Goal: Navigation & Orientation: Find specific page/section

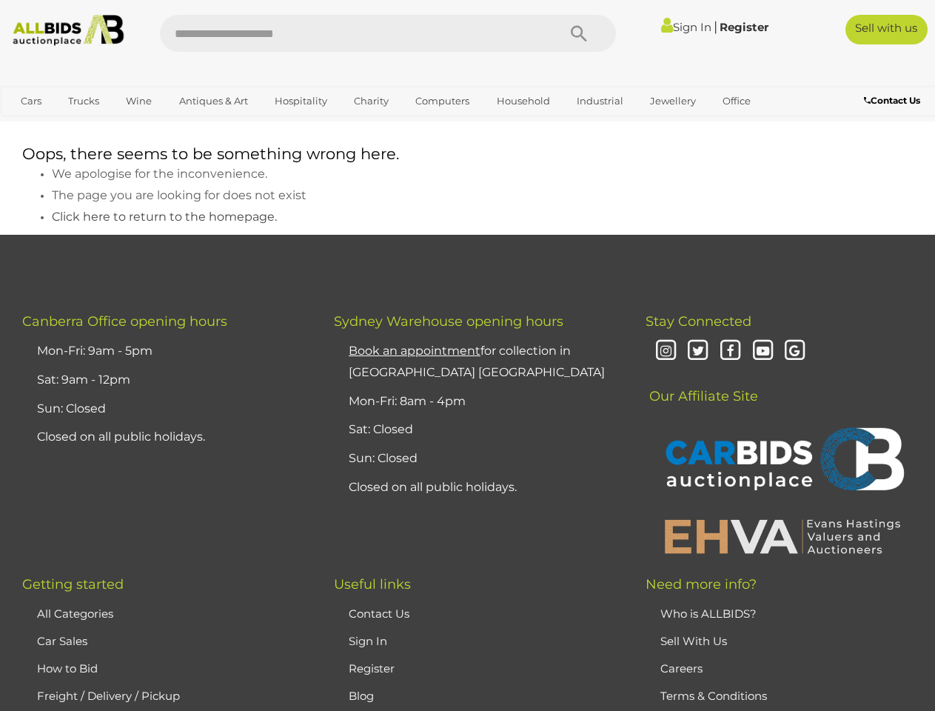
click at [579, 33] on icon "Search" at bounding box center [579, 34] width 16 height 22
click at [31, 101] on link "Cars" at bounding box center [31, 101] width 40 height 24
click at [84, 101] on link "Trucks" at bounding box center [84, 101] width 50 height 24
click at [138, 101] on link "Wine" at bounding box center [138, 101] width 45 height 24
click at [213, 101] on link "Antiques & Art" at bounding box center [214, 101] width 88 height 24
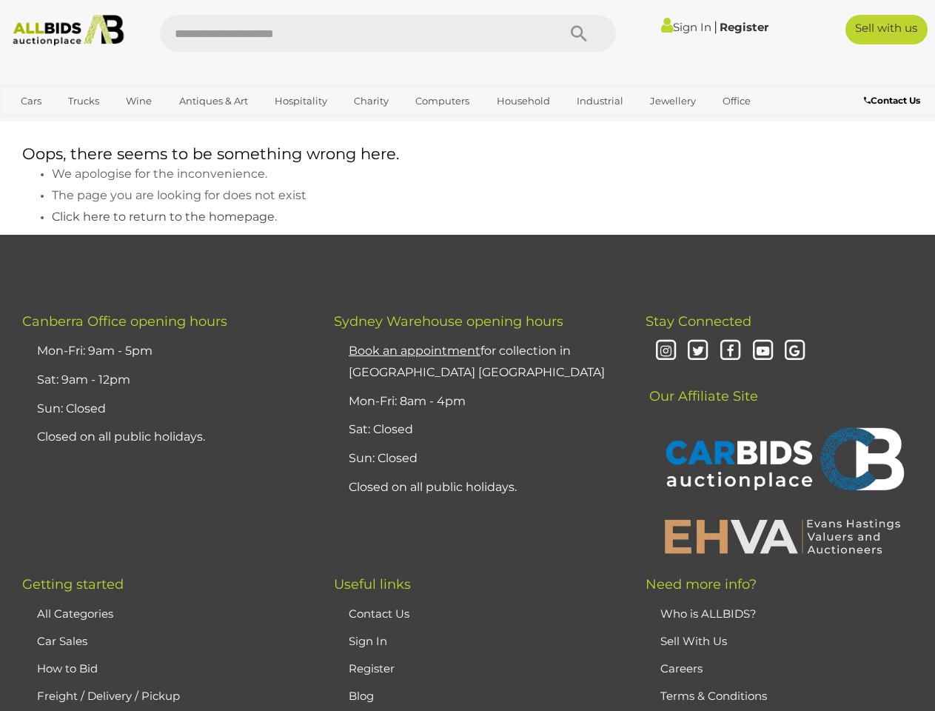
click at [300, 101] on link "Hospitality" at bounding box center [301, 101] width 72 height 24
click at [370, 101] on link "Charity" at bounding box center [371, 101] width 54 height 24
click at [441, 101] on link "Computers" at bounding box center [442, 101] width 73 height 24
click at [521, 101] on link "Household" at bounding box center [523, 101] width 73 height 24
click at [598, 101] on link "Industrial" at bounding box center [600, 101] width 66 height 24
